Goal: Find specific page/section: Find specific page/section

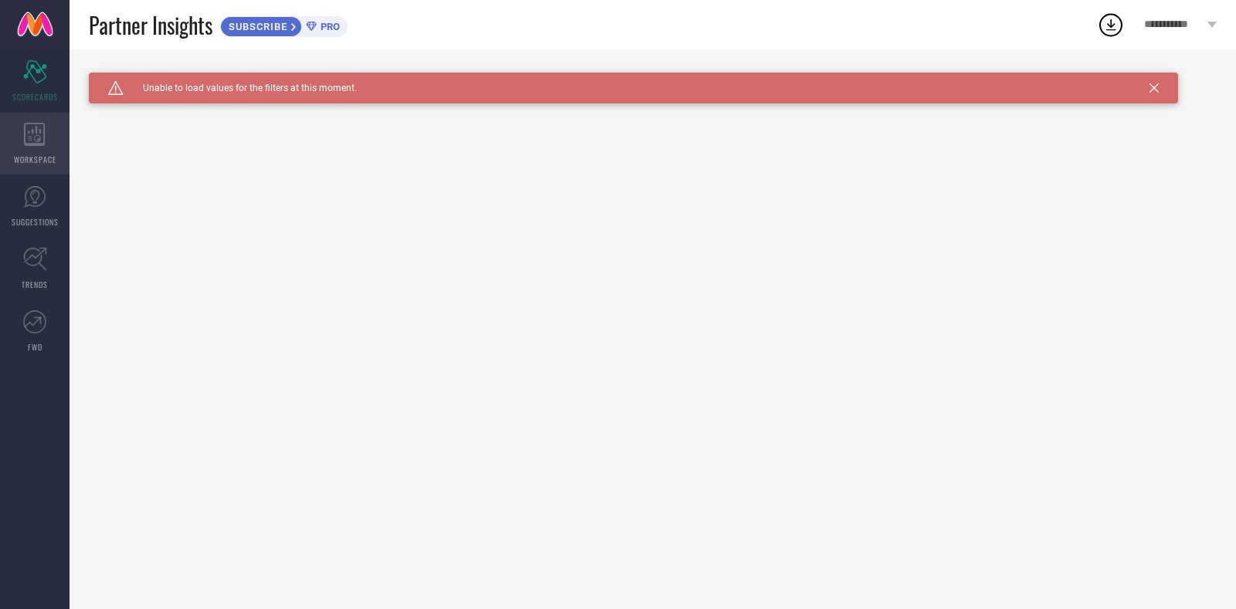
click at [42, 150] on div "WORKSPACE" at bounding box center [35, 144] width 70 height 62
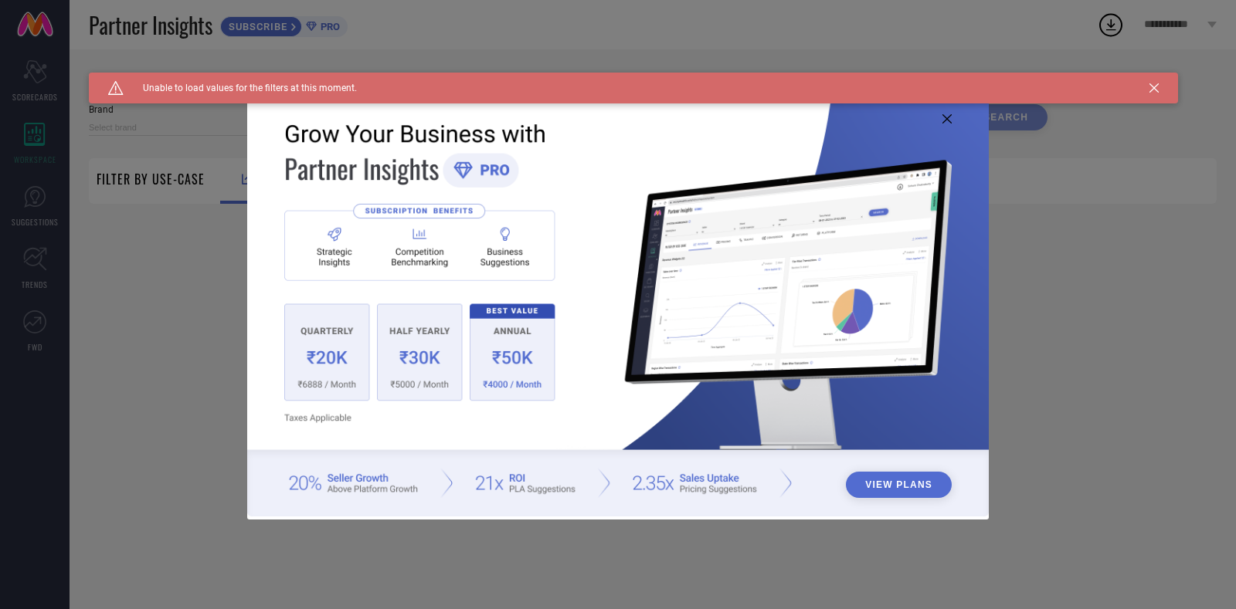
type input "1 STOP FASHION"
type input "All"
click at [942, 120] on icon at bounding box center [946, 118] width 9 height 9
